Goal: Information Seeking & Learning: Learn about a topic

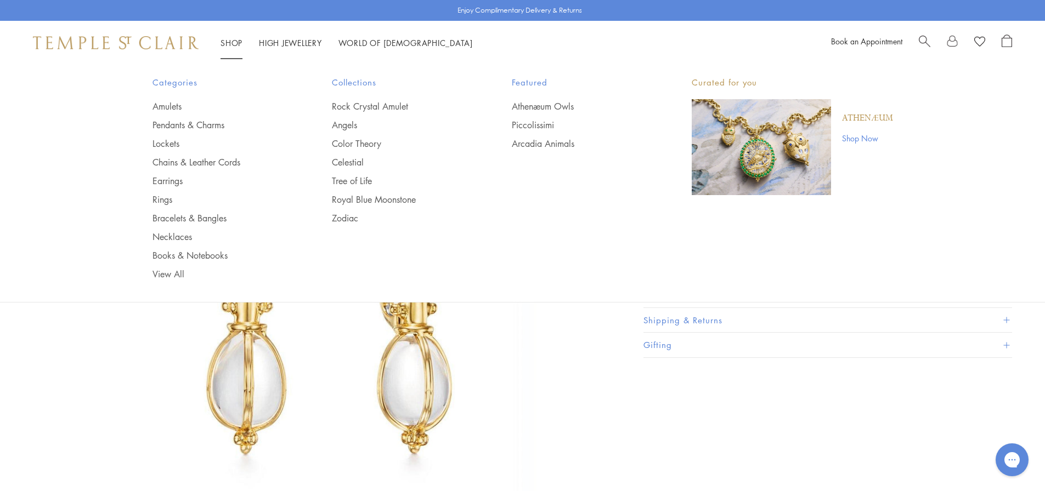
click at [228, 41] on link "Shop Shop" at bounding box center [231, 42] width 22 height 11
click at [355, 108] on link "Rock Crystal Amulet" at bounding box center [400, 106] width 136 height 12
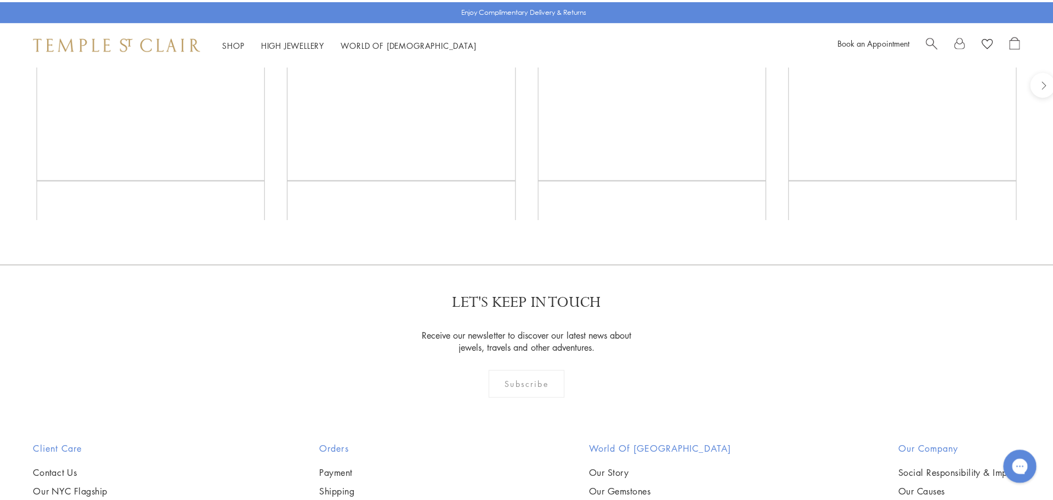
scroll to position [2539, 0]
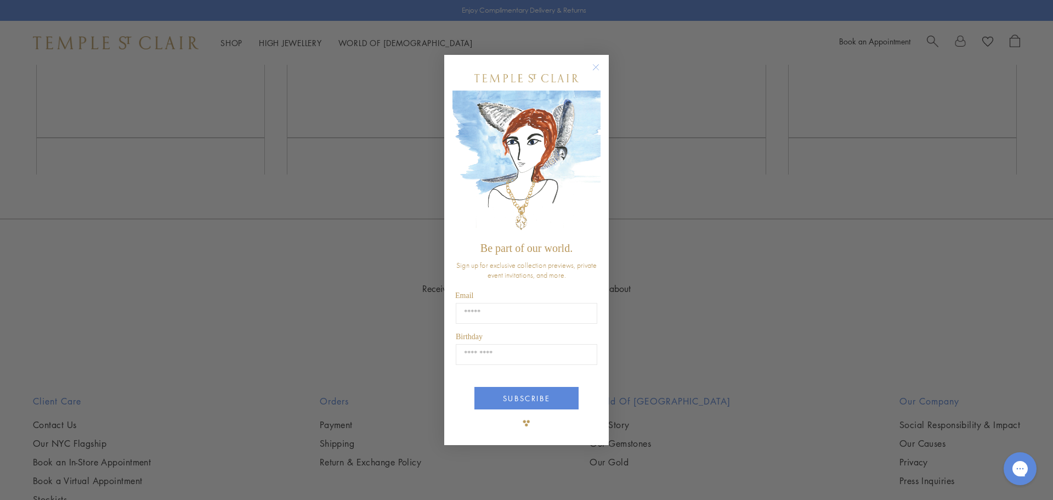
click at [592, 65] on circle "Close dialog" at bounding box center [595, 66] width 13 height 13
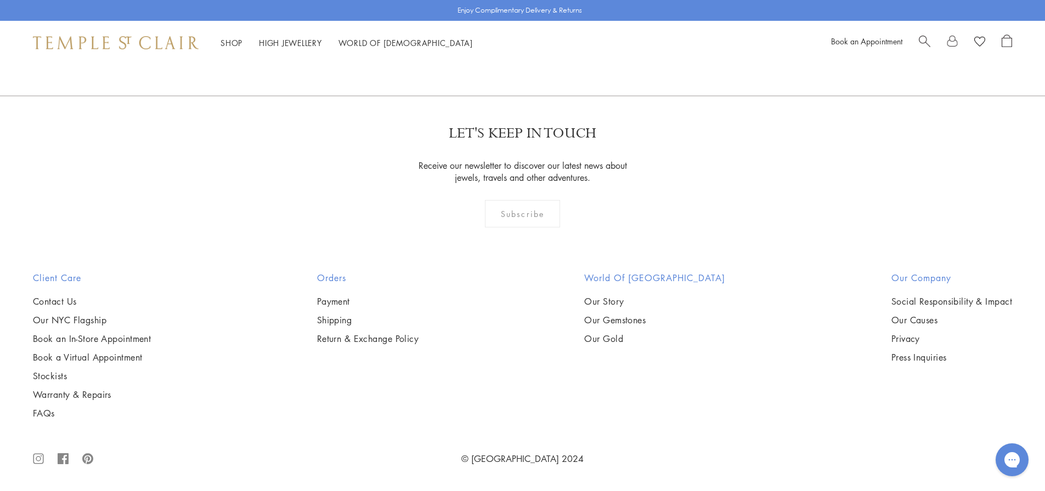
scroll to position [4003, 0]
click at [0, 0] on img at bounding box center [0, 0] width 0 height 0
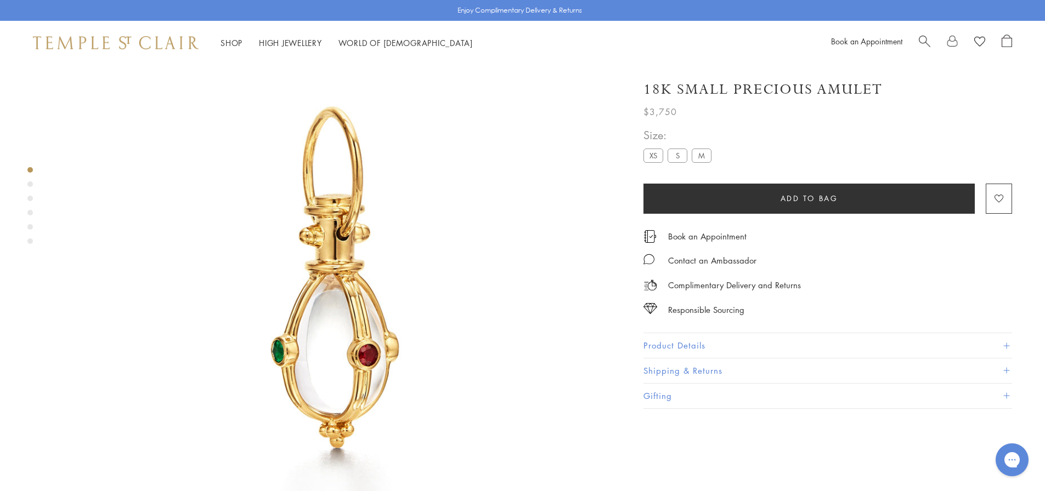
click at [674, 349] on button "Product Details" at bounding box center [827, 345] width 368 height 25
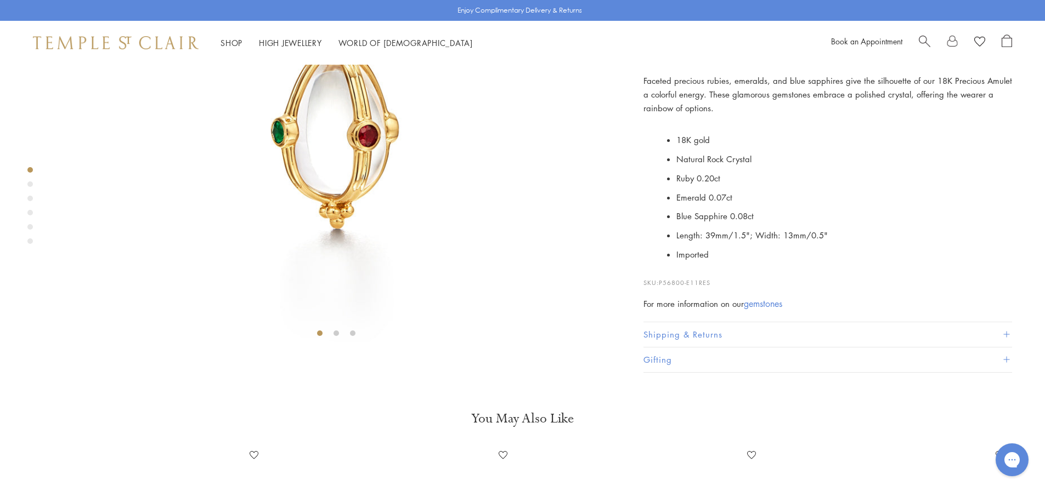
scroll to position [65, 0]
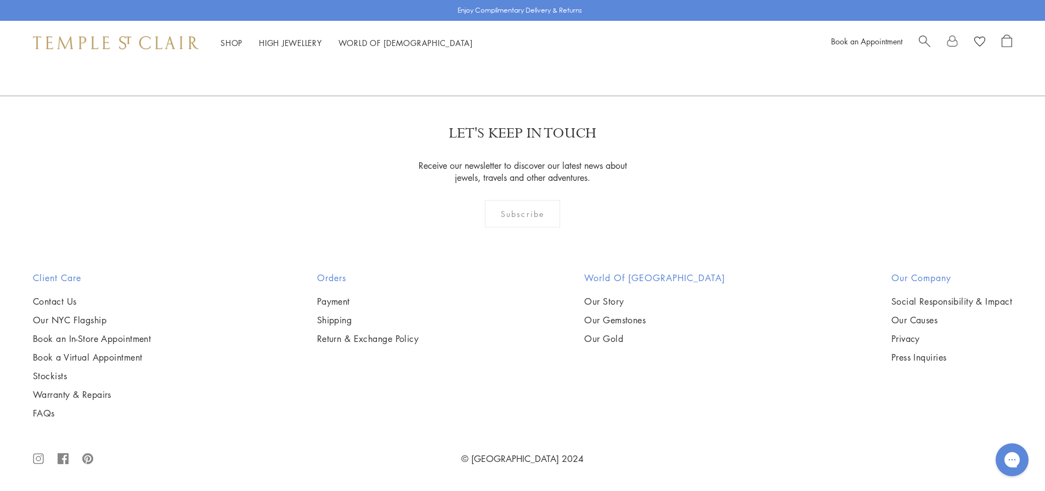
scroll to position [7948, 0]
click at [0, 0] on img at bounding box center [0, 0] width 0 height 0
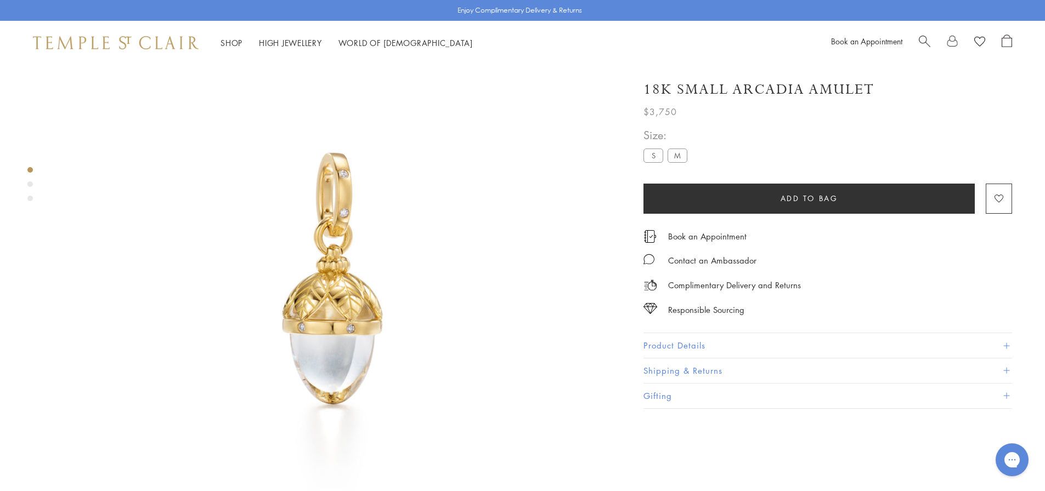
click at [650, 347] on button "Product Details" at bounding box center [827, 345] width 368 height 25
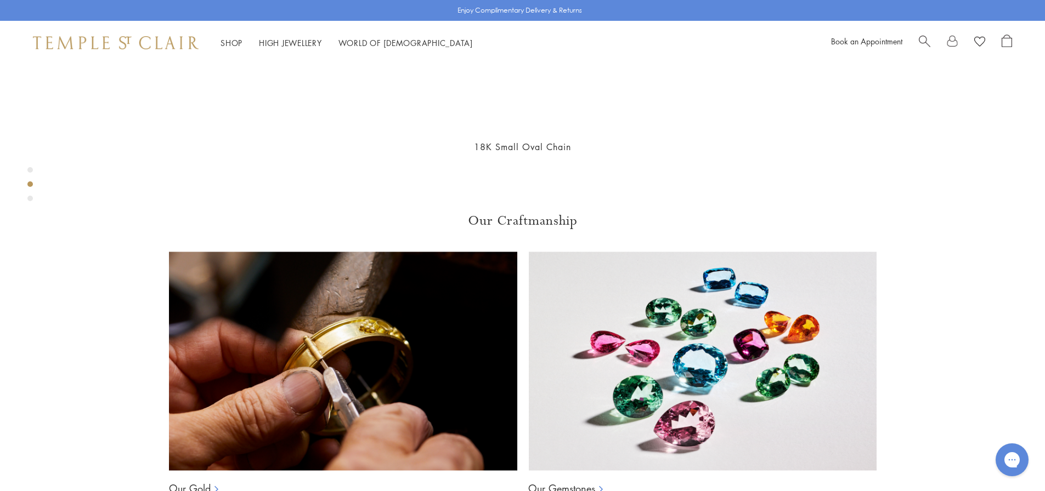
scroll to position [832, 0]
